Goal: Information Seeking & Learning: Learn about a topic

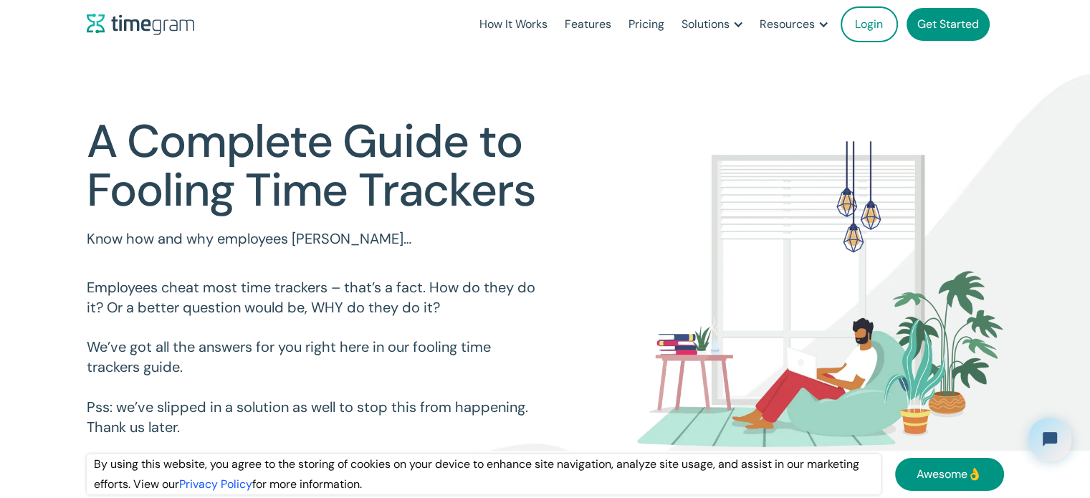
click at [238, 176] on h1 "A Complete Guide to Fooling Time Trackers" at bounding box center [316, 166] width 459 height 97
click at [295, 173] on h1 "A Complete Guide to Fooling Time Trackers" at bounding box center [316, 166] width 459 height 97
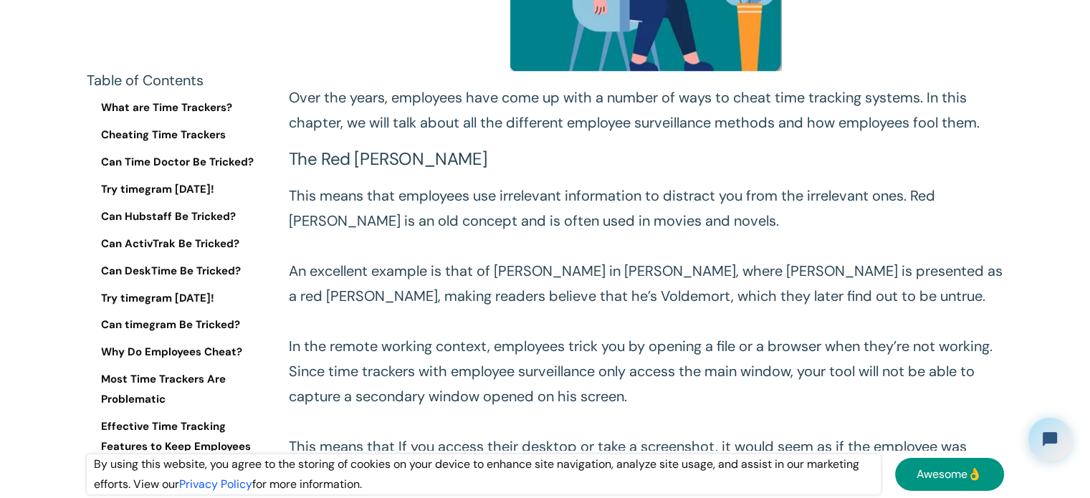
scroll to position [1404, 0]
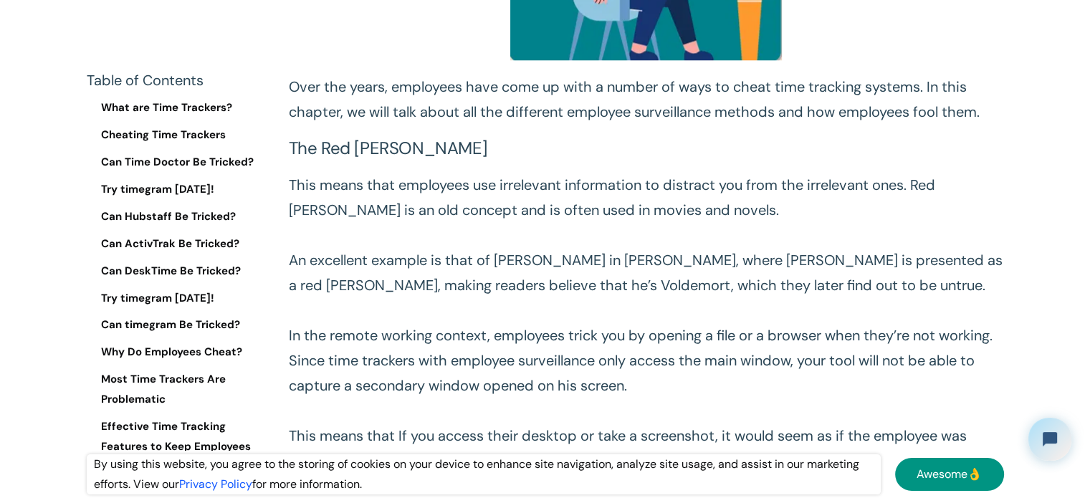
click at [396, 197] on p "This means that employees use irrelevant information to distract you from the i…" at bounding box center [646, 373] width 715 height 401
click at [480, 177] on p "This means that employees use irrelevant information to distract you from the i…" at bounding box center [646, 373] width 715 height 401
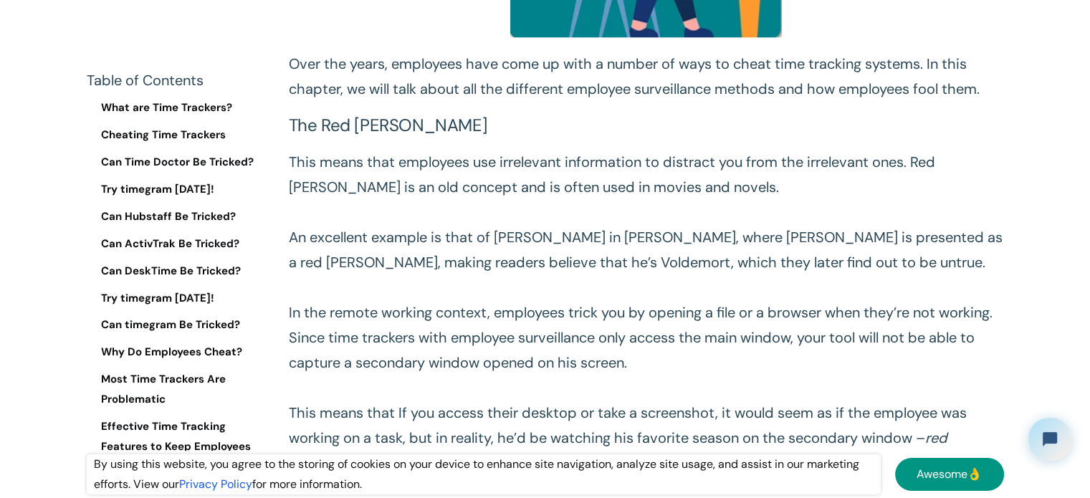
scroll to position [1430, 0]
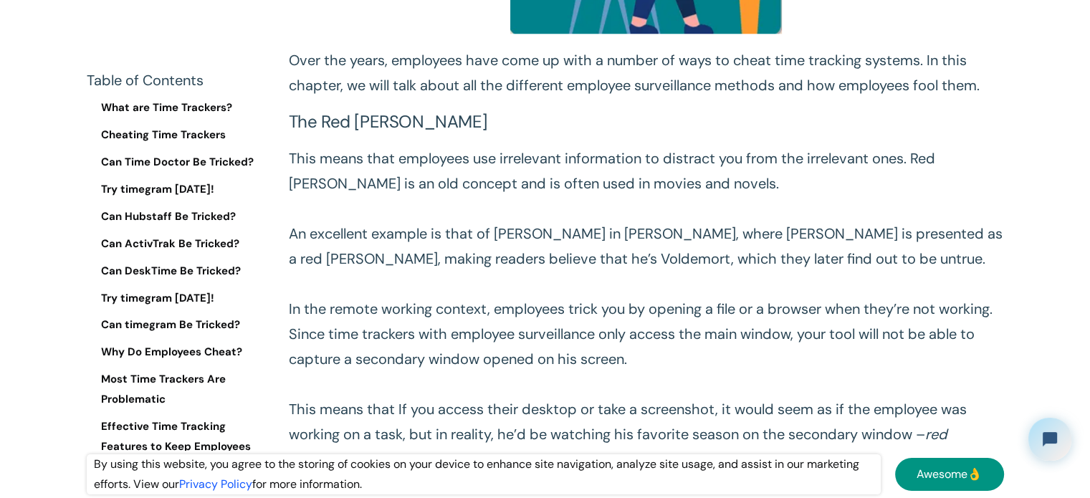
click at [453, 180] on p "This means that employees use irrelevant information to distract you from the i…" at bounding box center [646, 346] width 715 height 401
click at [490, 206] on p "This means that employees use irrelevant information to distract you from the i…" at bounding box center [646, 346] width 715 height 401
click at [470, 246] on p "This means that employees use irrelevant information to distract you from the i…" at bounding box center [646, 346] width 715 height 401
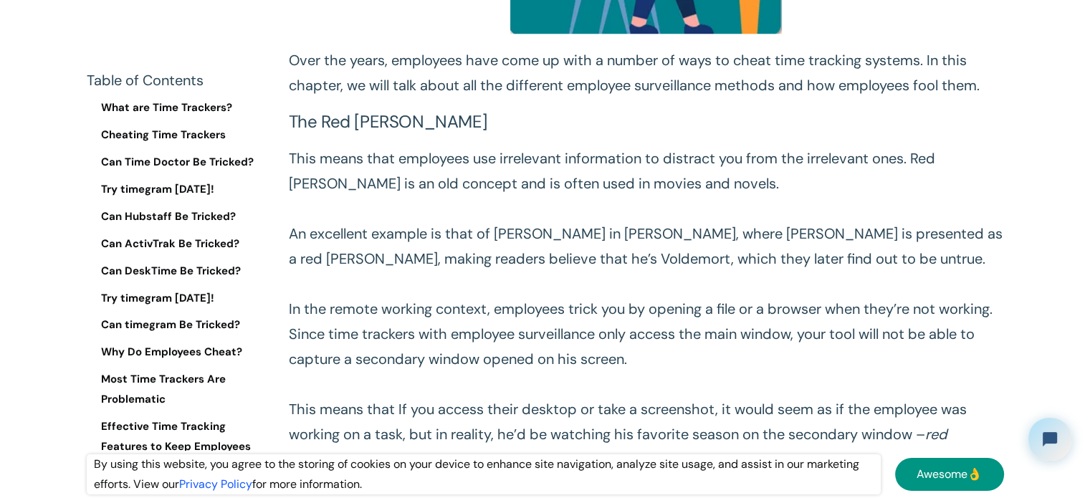
click at [423, 264] on p "This means that employees use irrelevant information to distract you from the i…" at bounding box center [646, 346] width 715 height 401
click at [516, 247] on p "This means that employees use irrelevant information to distract you from the i…" at bounding box center [646, 346] width 715 height 401
click at [632, 226] on p "This means that employees use irrelevant information to distract you from the i…" at bounding box center [646, 346] width 715 height 401
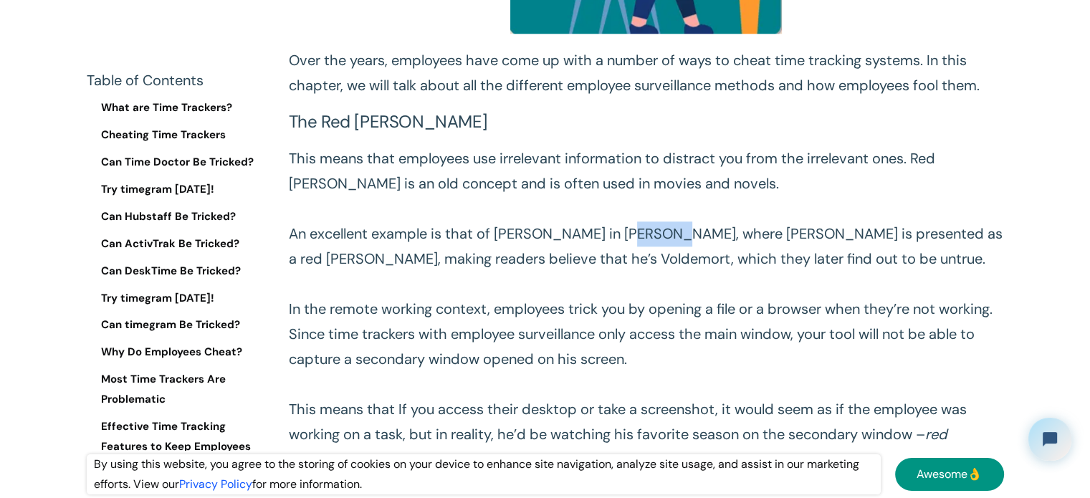
click at [632, 226] on p "This means that employees use irrelevant information to distract you from the i…" at bounding box center [646, 346] width 715 height 401
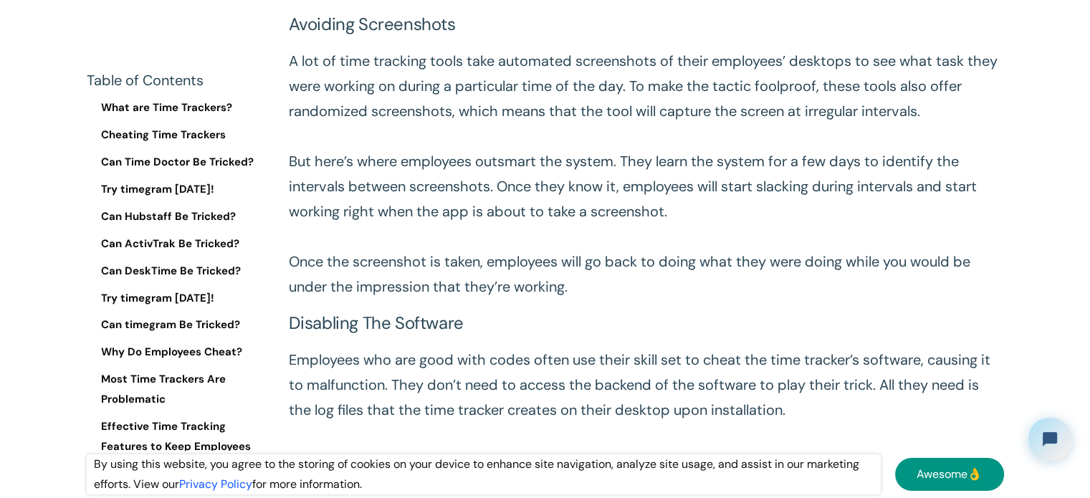
scroll to position [1978, 0]
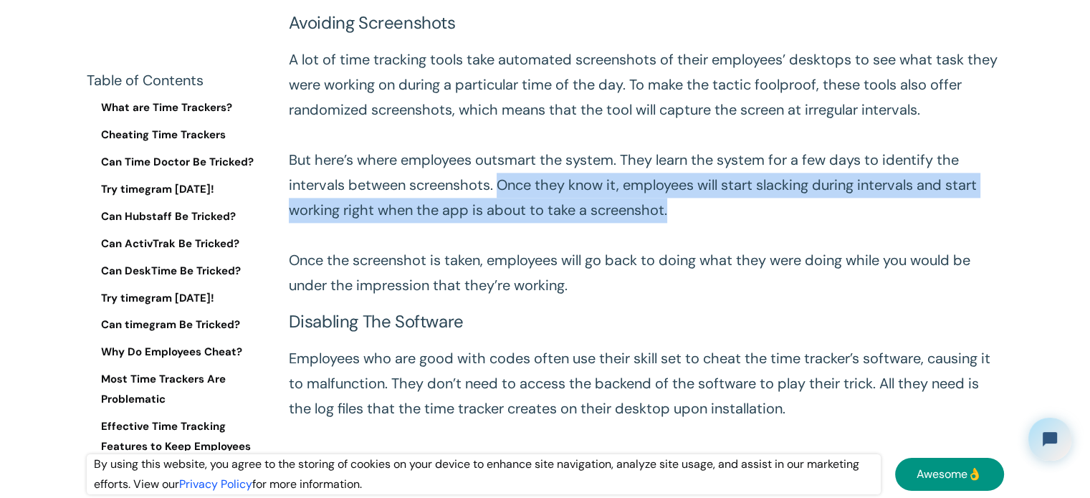
drag, startPoint x: 502, startPoint y: 184, endPoint x: 674, endPoint y: 206, distance: 172.7
click at [674, 206] on p "A lot of time tracking tools take automated screenshots of their employees’ des…" at bounding box center [646, 172] width 715 height 251
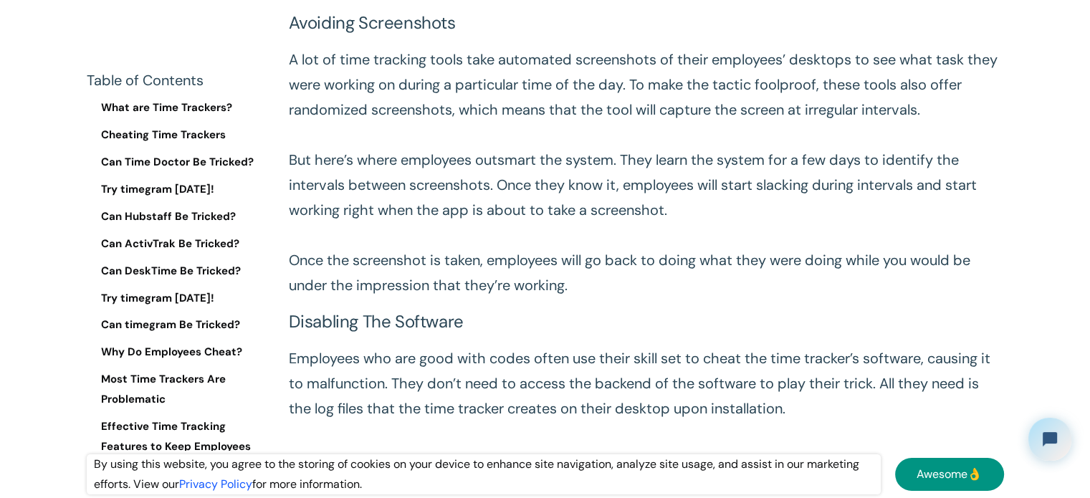
click at [553, 244] on p "A lot of time tracking tools take automated screenshots of their employees’ des…" at bounding box center [646, 172] width 715 height 251
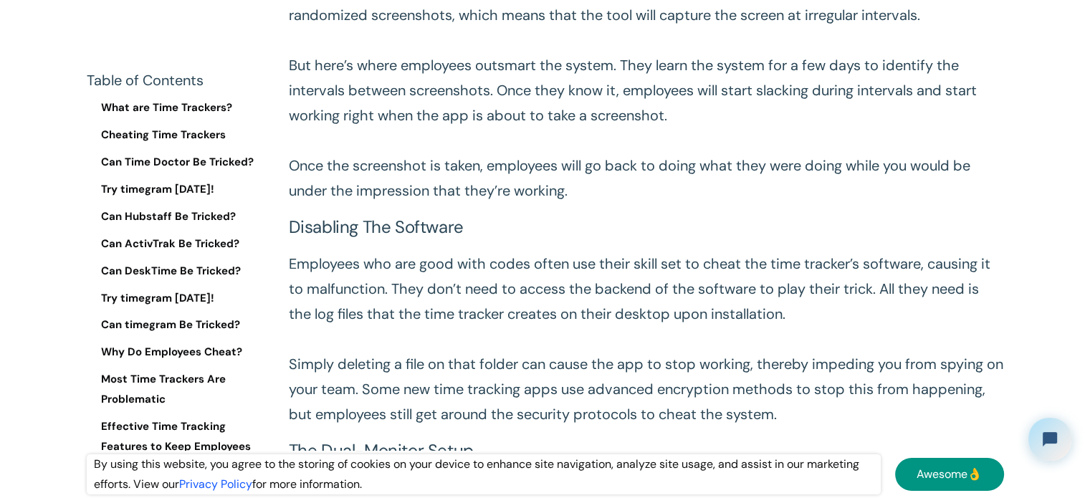
scroll to position [2073, 0]
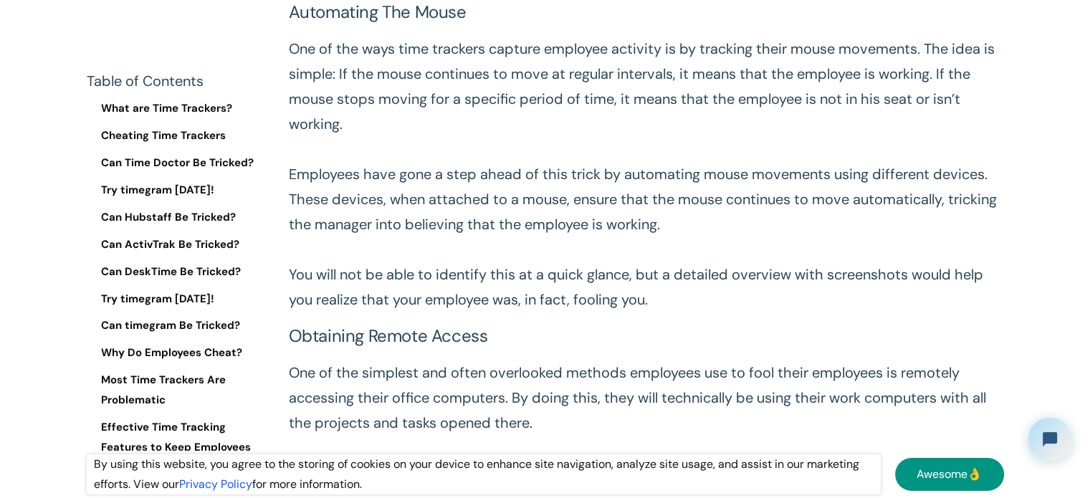
scroll to position [2836, 0]
